Goal: Transaction & Acquisition: Book appointment/travel/reservation

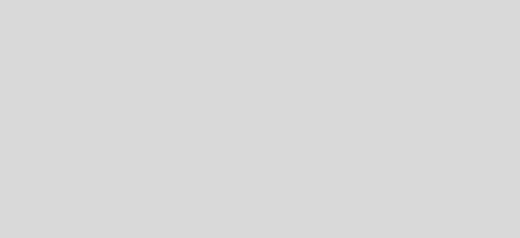
select select "es"
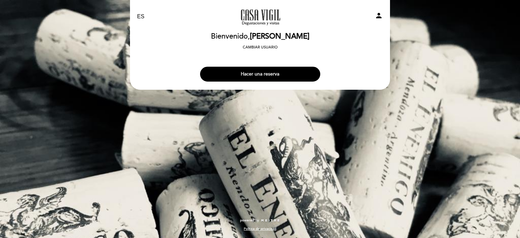
click at [263, 75] on button "Hacer una reserva" at bounding box center [260, 74] width 120 height 15
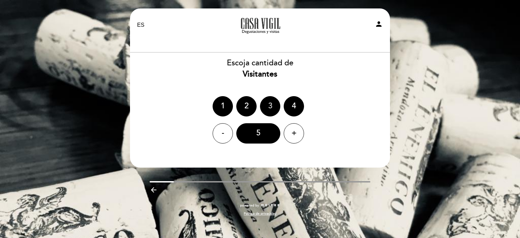
click at [272, 113] on div "3" at bounding box center [270, 106] width 20 height 20
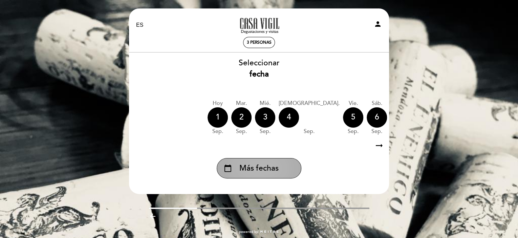
click at [284, 165] on div "calendar_today Más fechas" at bounding box center [258, 168] width 85 height 20
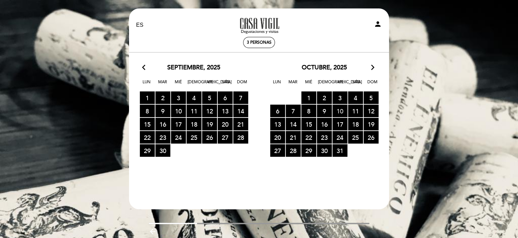
click at [338, 110] on span "10 RESERVAS DISPONIBLES" at bounding box center [339, 111] width 15 height 13
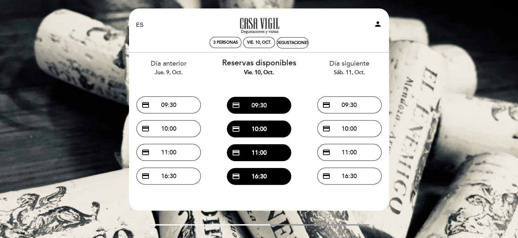
click at [254, 106] on button "credit_card 09:30" at bounding box center [259, 105] width 64 height 17
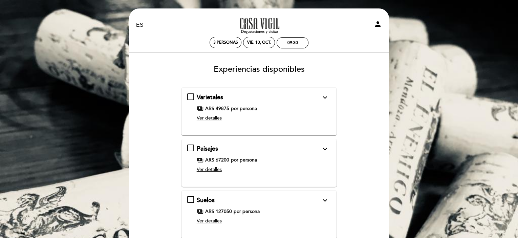
click at [326, 95] on icon "expand_more" at bounding box center [324, 97] width 8 height 8
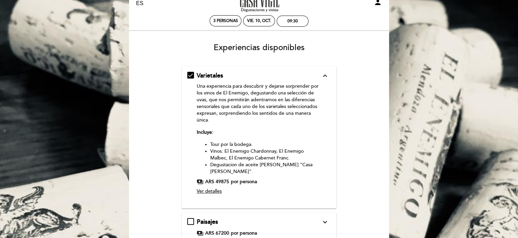
scroll to position [34, 0]
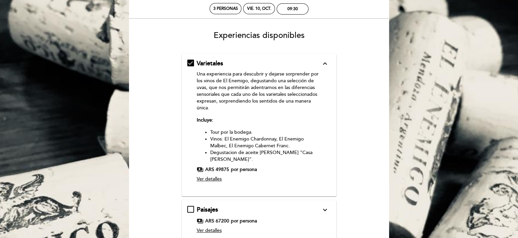
click at [207, 176] on span "Ver detalles" at bounding box center [209, 179] width 25 height 6
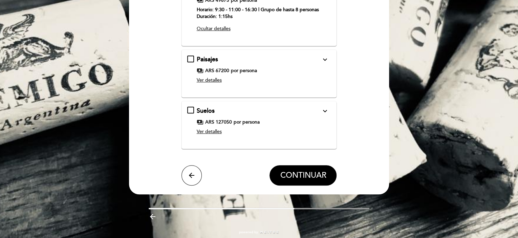
scroll to position [207, 0]
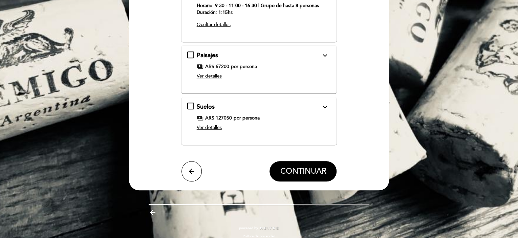
click at [323, 45] on div "Paisajes expand_more Una experiencia para viajar por [PERSON_NAME] y sus paisaj…" at bounding box center [258, 69] width 155 height 48
click at [325, 51] on icon "expand_more" at bounding box center [324, 55] width 8 height 8
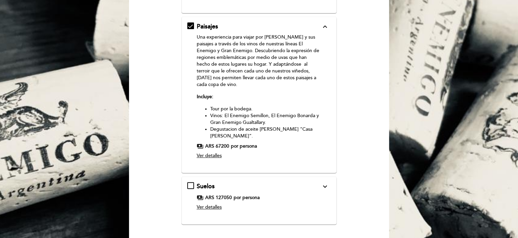
scroll to position [153, 0]
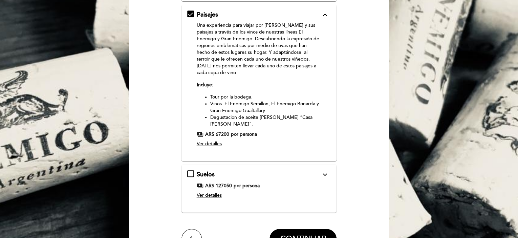
click at [326, 170] on icon "expand_more" at bounding box center [324, 174] width 8 height 8
